Goal: Navigation & Orientation: Find specific page/section

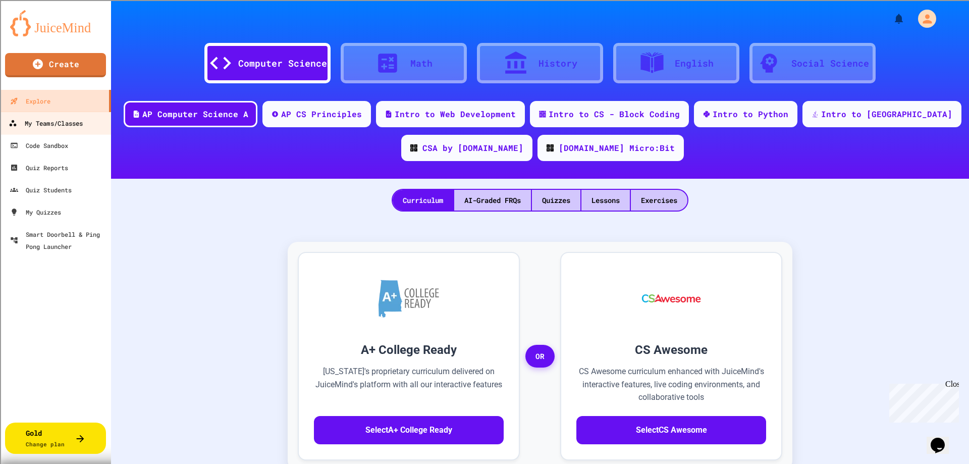
click at [65, 113] on link "My Teams/Classes" at bounding box center [55, 123] width 115 height 23
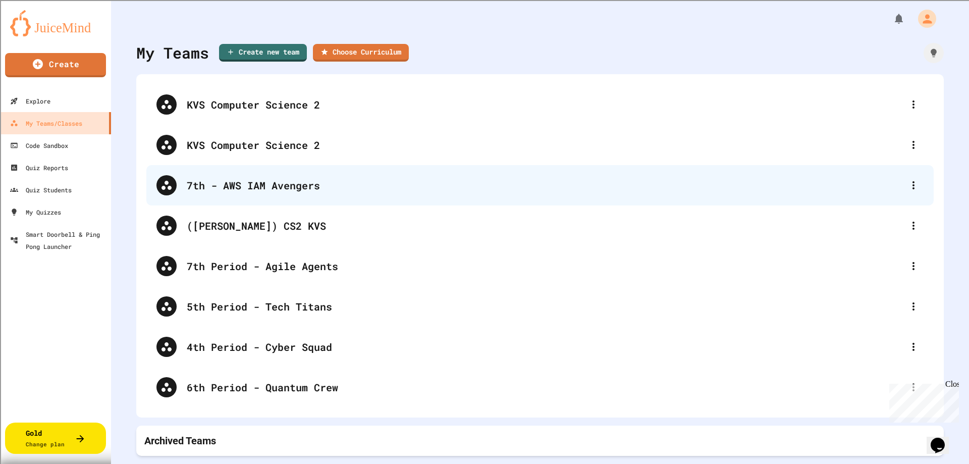
click at [243, 183] on div "7th - AWS IAM Avengers" at bounding box center [545, 185] width 717 height 15
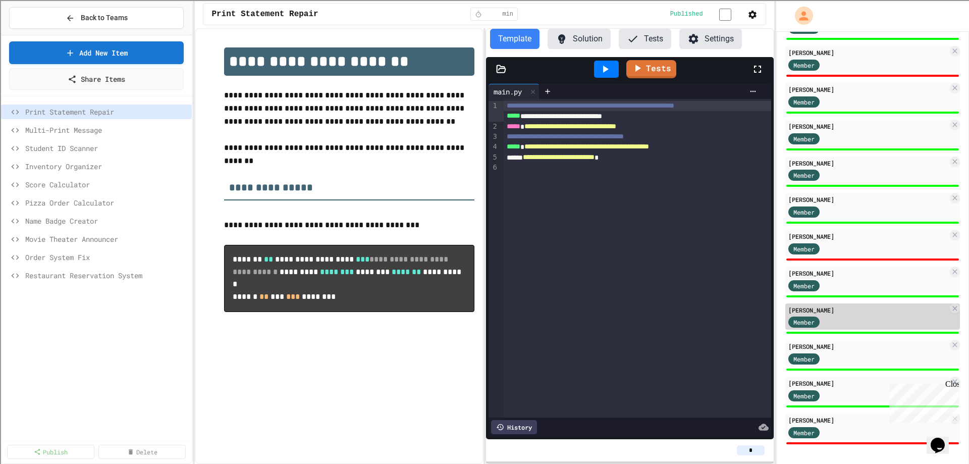
scroll to position [339, 0]
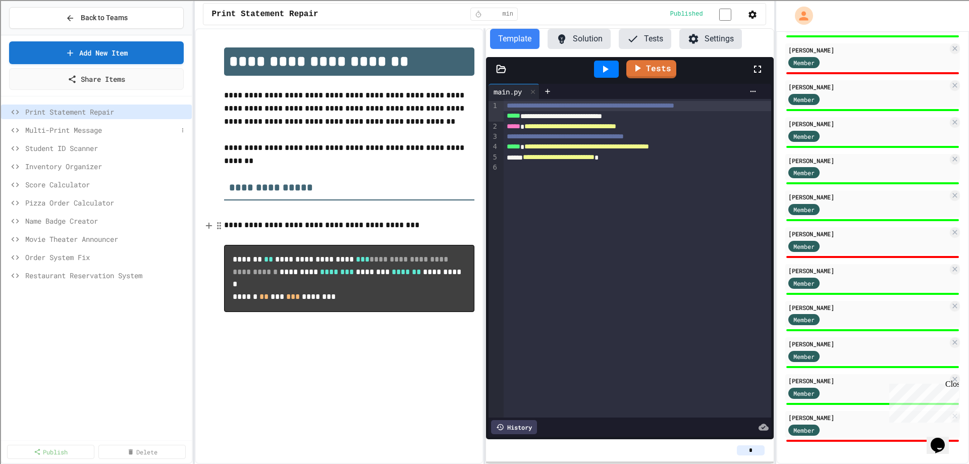
click at [59, 131] on span "Multi-Print Message" at bounding box center [101, 130] width 152 height 11
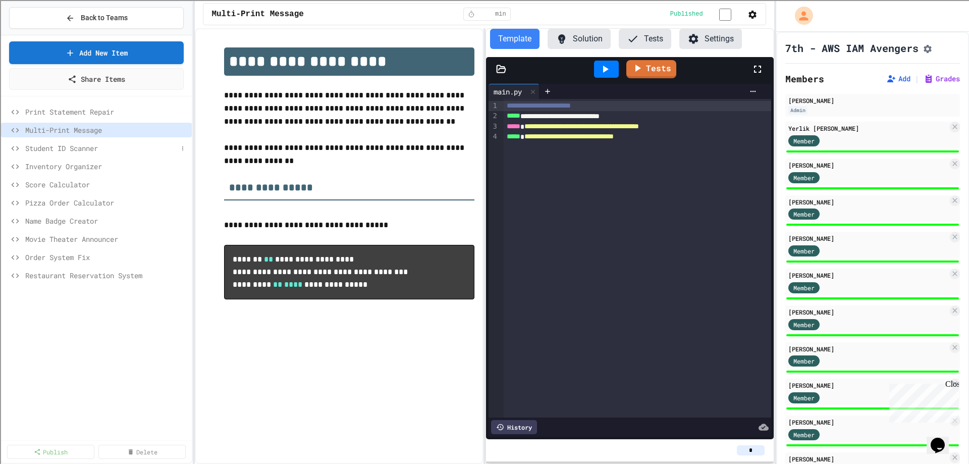
click at [60, 149] on span "Student ID Scanner" at bounding box center [101, 148] width 152 height 11
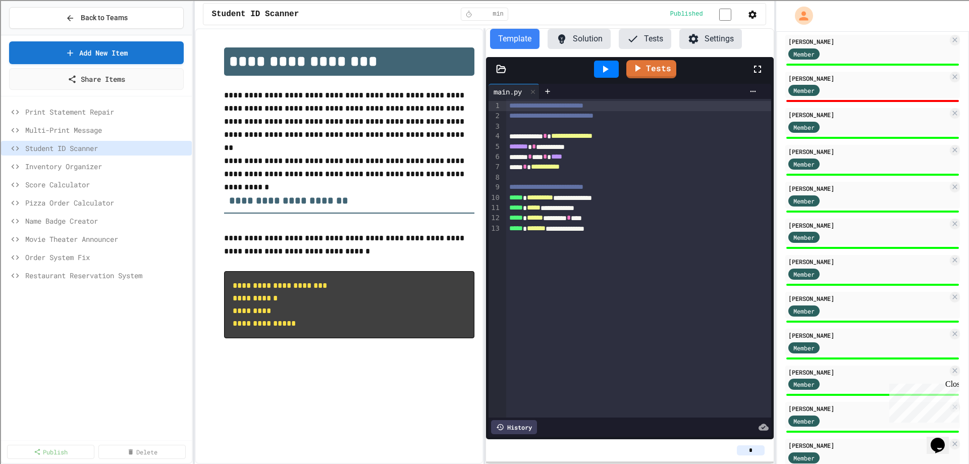
scroll to position [339, 0]
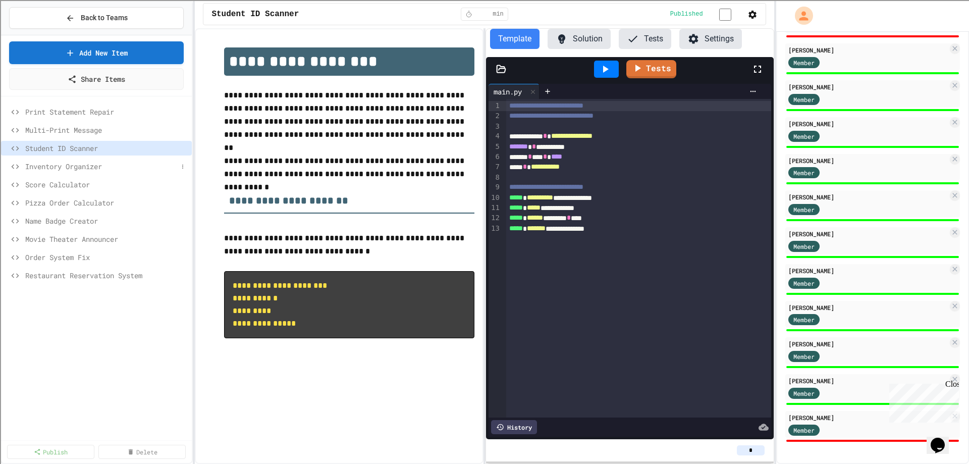
click at [65, 170] on span "Inventory Organizer" at bounding box center [101, 166] width 152 height 11
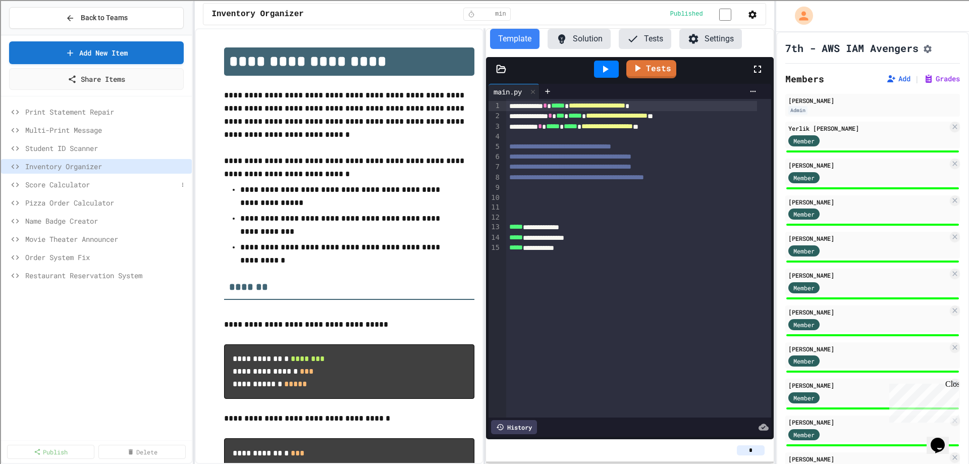
click at [55, 187] on span "Score Calculator" at bounding box center [101, 184] width 152 height 11
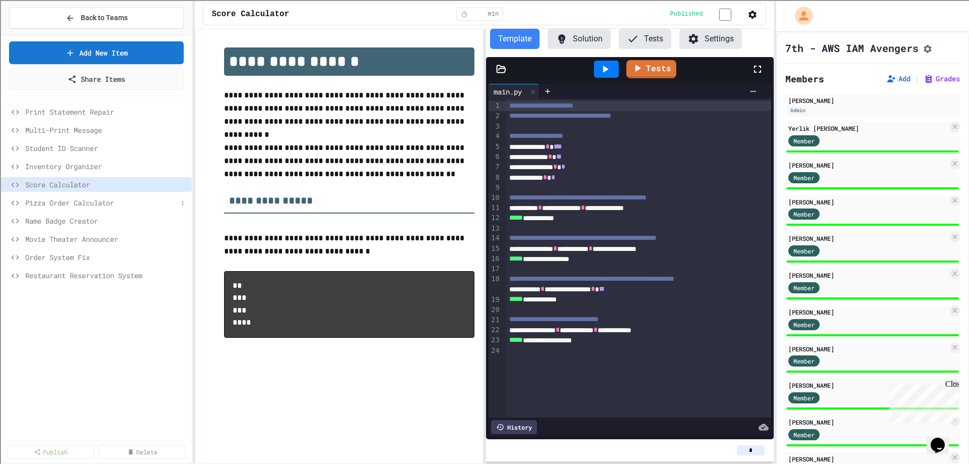
click at [77, 201] on span "Pizza Order Calculator" at bounding box center [101, 202] width 152 height 11
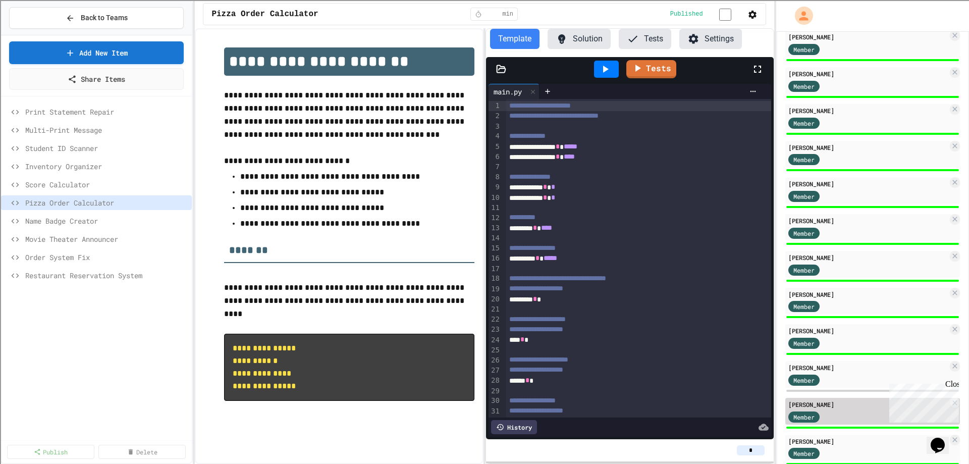
scroll to position [339, 0]
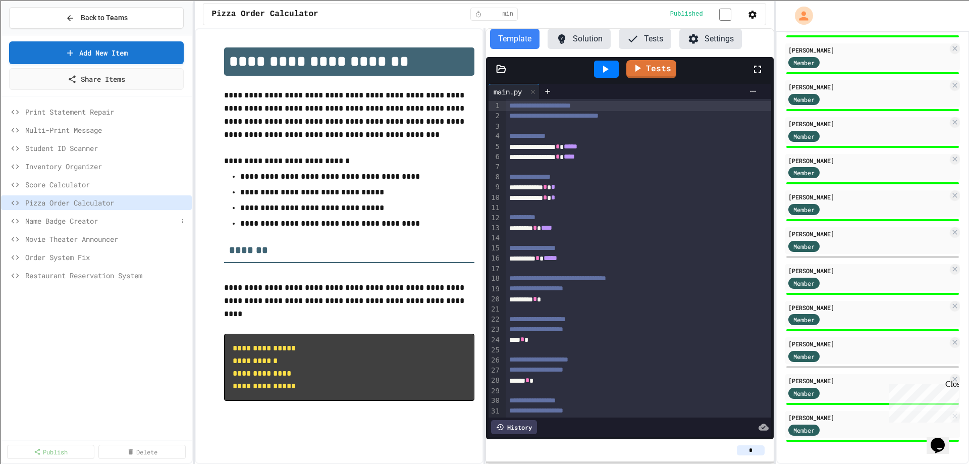
click at [38, 215] on span "Name Badge Creator" at bounding box center [101, 220] width 152 height 11
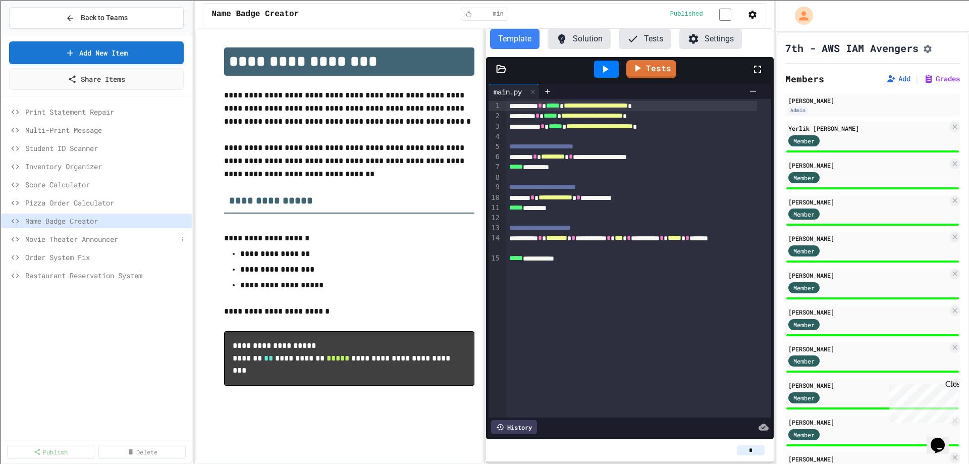
click at [84, 242] on span "Movie Theater Announcer" at bounding box center [101, 239] width 152 height 11
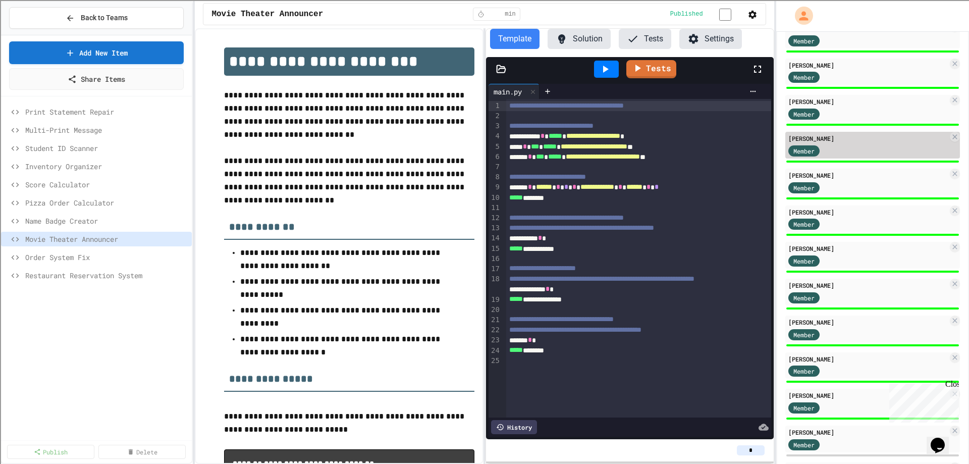
scroll to position [339, 0]
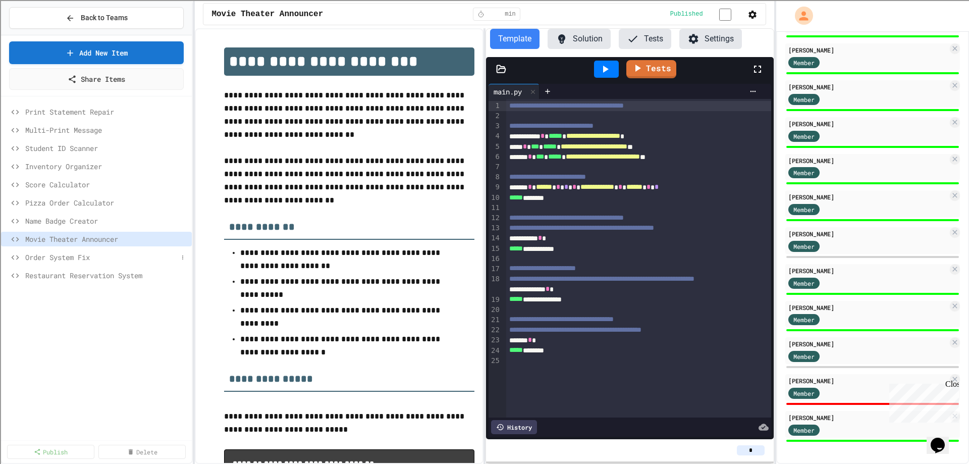
click at [73, 255] on span "Order System Fix" at bounding box center [101, 257] width 152 height 11
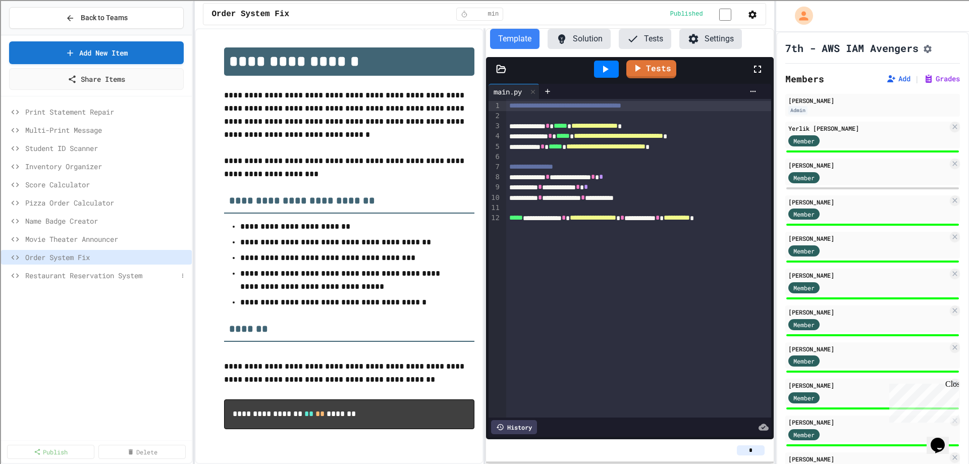
click at [61, 272] on span "Restaurant Reservation System" at bounding box center [101, 275] width 152 height 11
